Goal: Find specific page/section: Find specific page/section

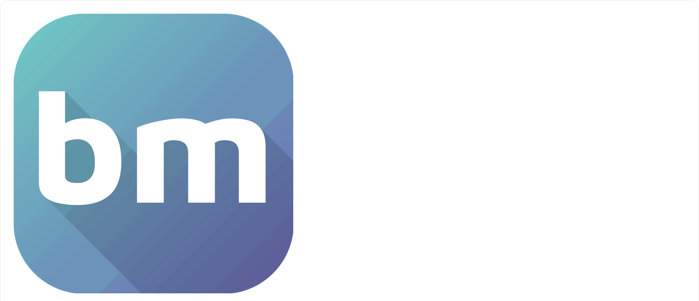
type input "**********"
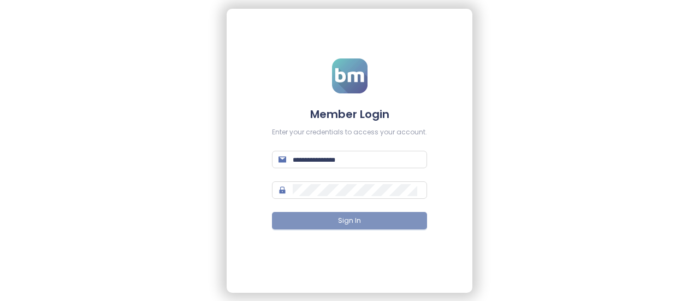
type input "**********"
click at [310, 222] on button "Sign In" at bounding box center [349, 220] width 155 height 17
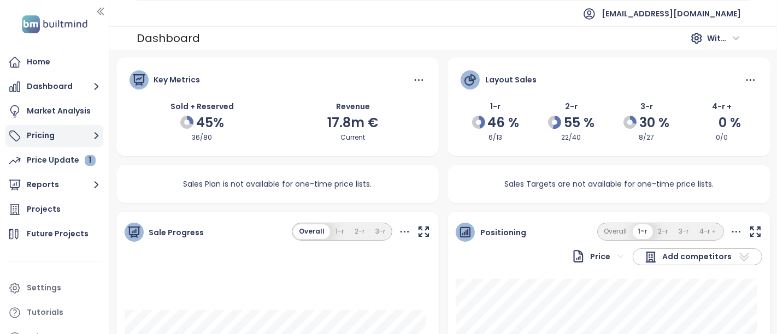
click at [93, 132] on icon "button" at bounding box center [97, 136] width 14 height 14
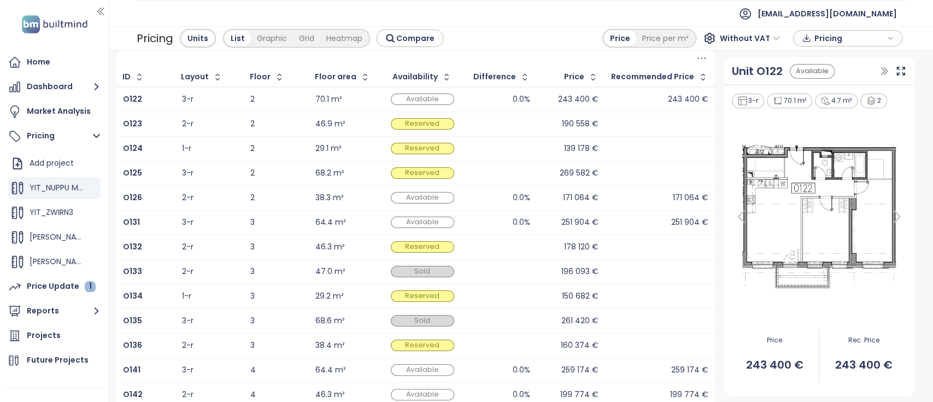
scroll to position [26, 0]
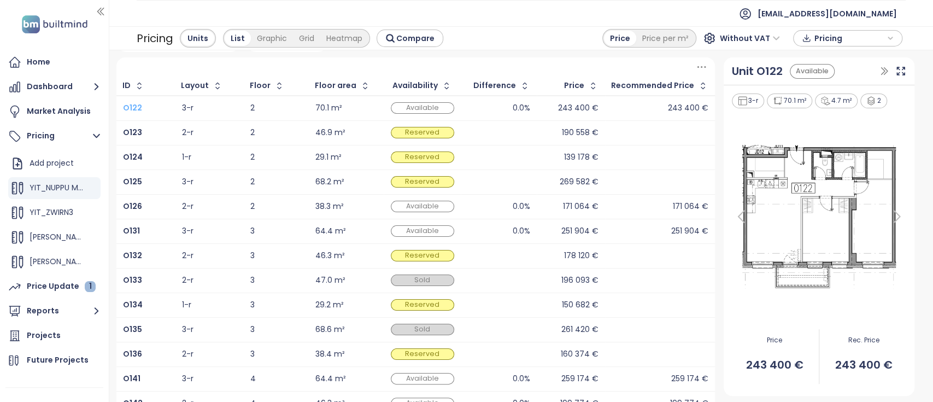
click at [137, 106] on b "O122" at bounding box center [132, 107] width 19 height 11
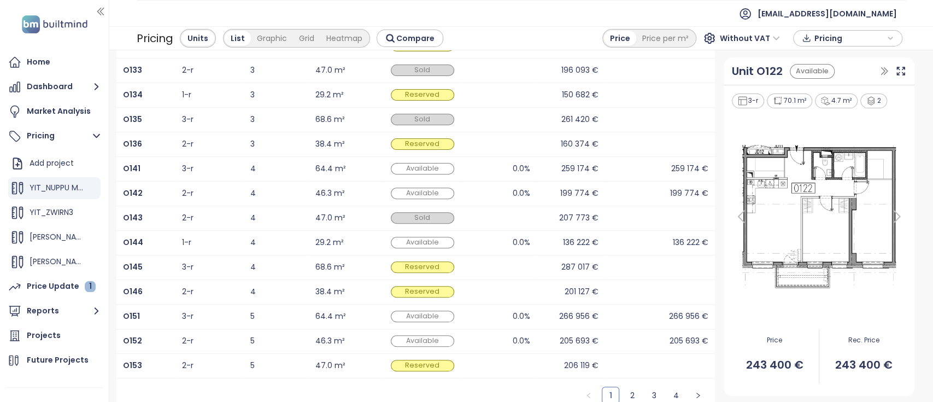
scroll to position [244, 0]
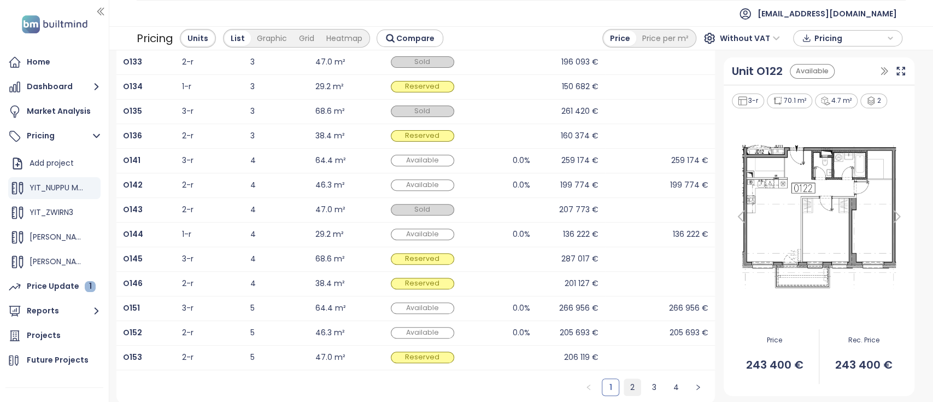
click at [624, 300] on link "2" at bounding box center [632, 387] width 16 height 16
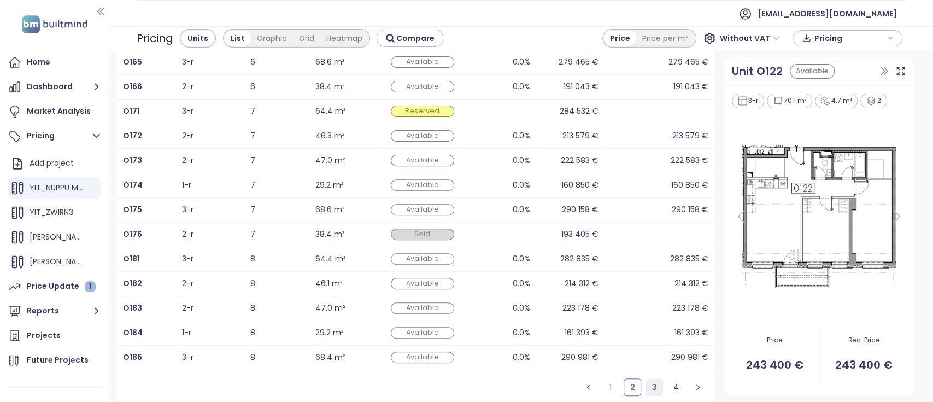
click at [646, 300] on link "3" at bounding box center [654, 387] width 16 height 16
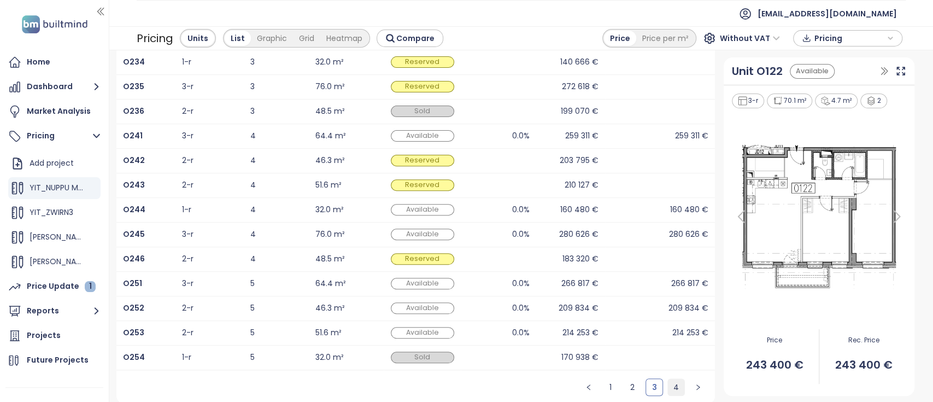
click at [668, 300] on link "4" at bounding box center [676, 387] width 16 height 16
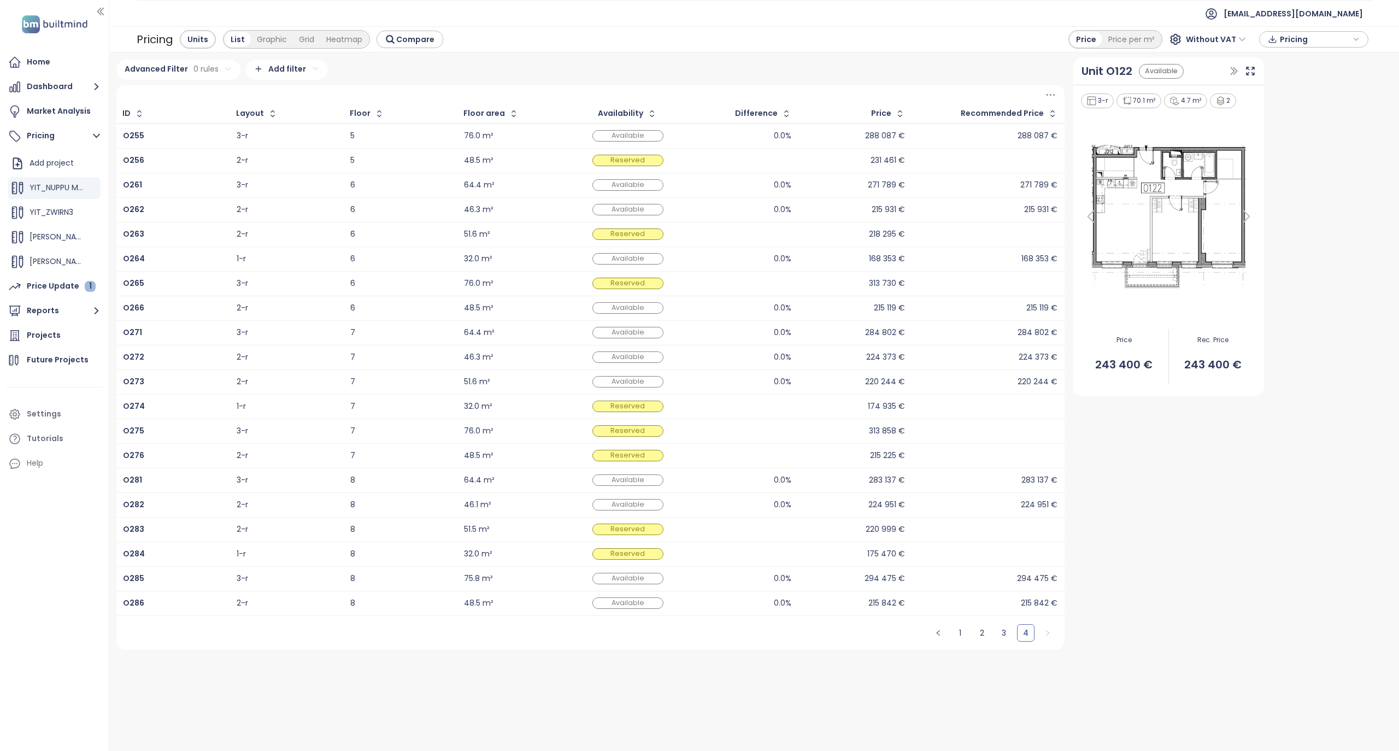
scroll to position [0, 0]
